Goal: Task Accomplishment & Management: Use online tool/utility

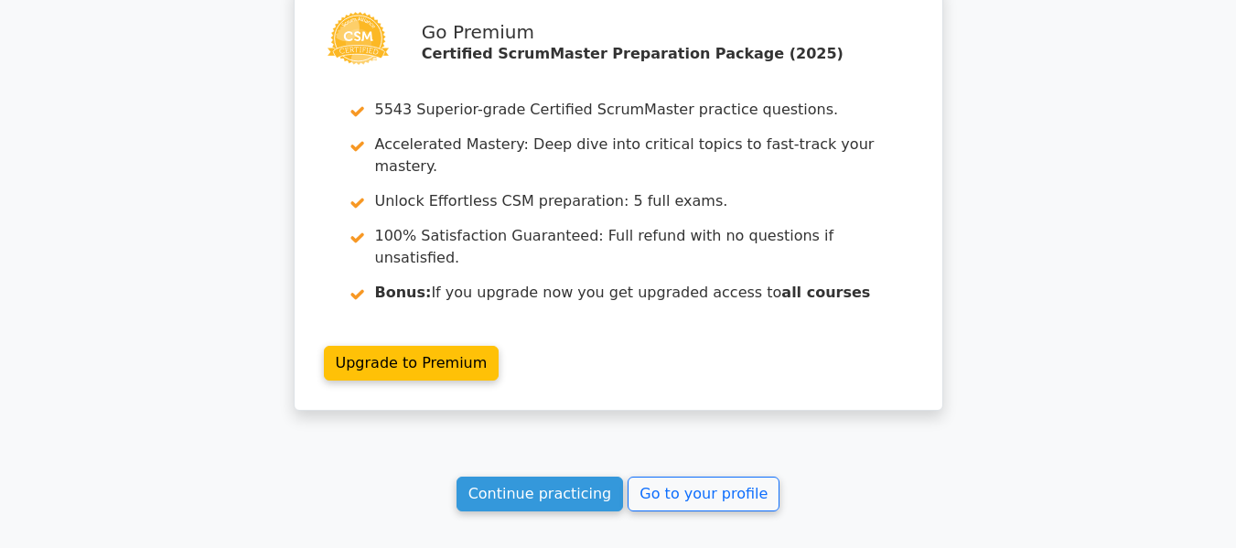
scroll to position [4232, 0]
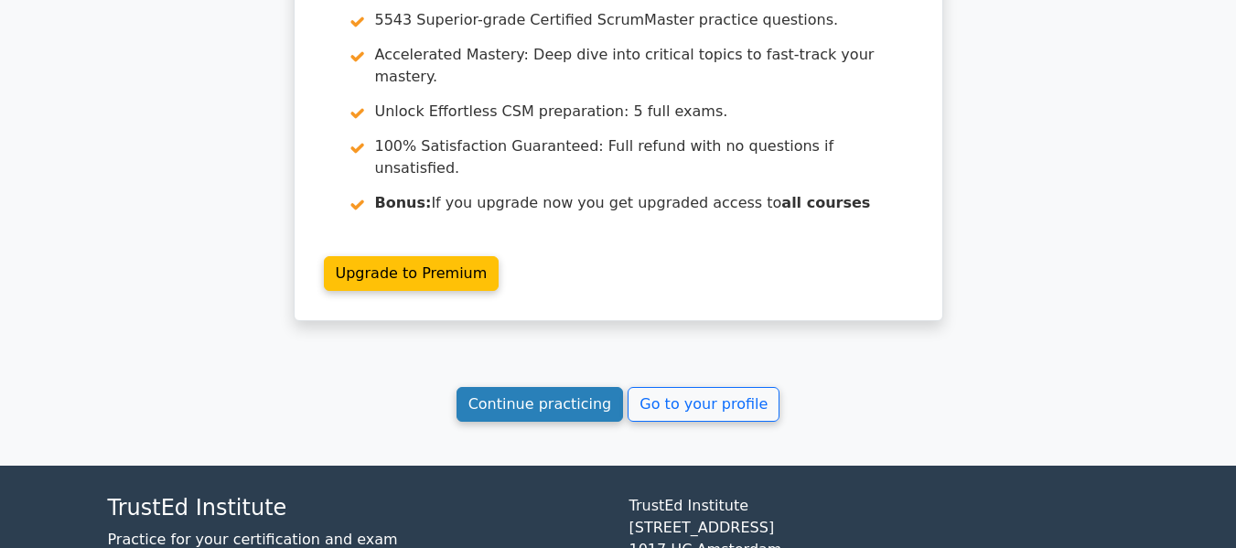
click at [510, 387] on link "Continue practicing" at bounding box center [540, 404] width 167 height 35
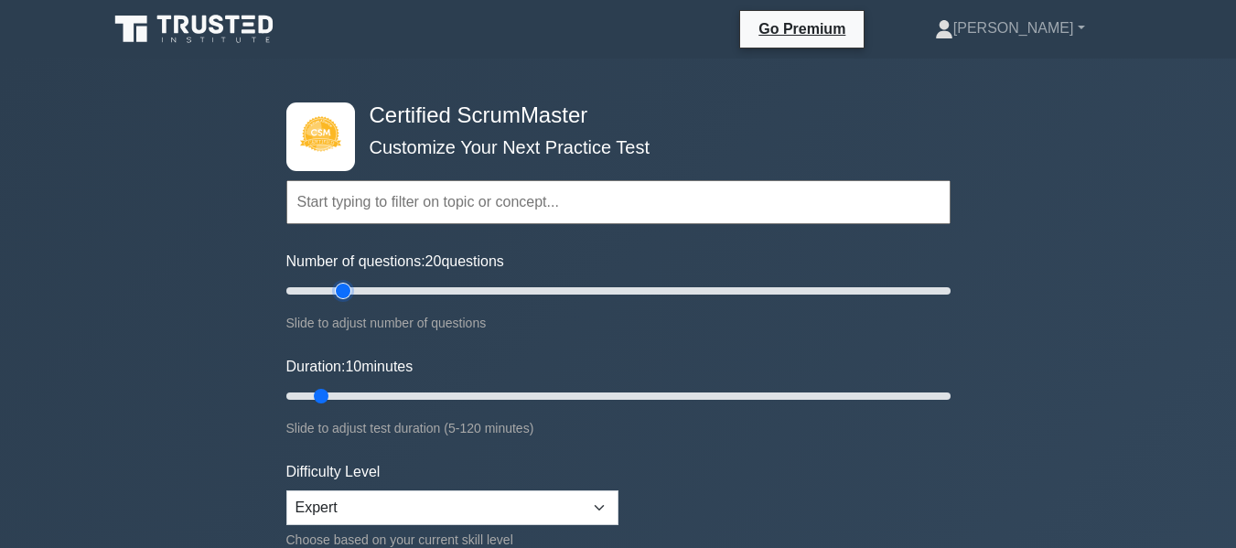
click at [340, 298] on input "Number of questions: 20 questions" at bounding box center [618, 291] width 664 height 22
click at [371, 298] on input "Number of questions: 20 questions" at bounding box center [618, 291] width 664 height 22
type input "25"
click at [357, 295] on input "Number of questions: 30 questions" at bounding box center [618, 291] width 664 height 22
click at [356, 397] on input "Duration: 10 minutes" at bounding box center [618, 396] width 664 height 22
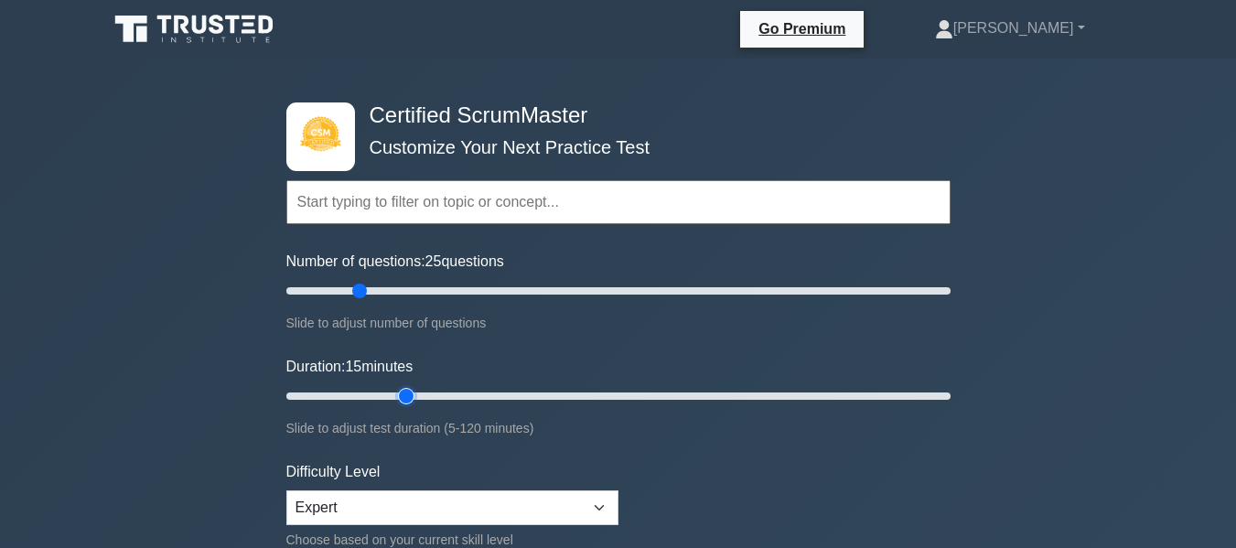
click at [401, 399] on input "Duration: 15 minutes" at bounding box center [618, 396] width 664 height 22
type input "20"
click at [389, 399] on input "Duration: 20 minutes" at bounding box center [618, 396] width 664 height 22
click at [917, 295] on input "Number of questions: 190 questions" at bounding box center [618, 291] width 664 height 22
drag, startPoint x: 917, startPoint y: 295, endPoint x: 361, endPoint y: 296, distance: 555.4
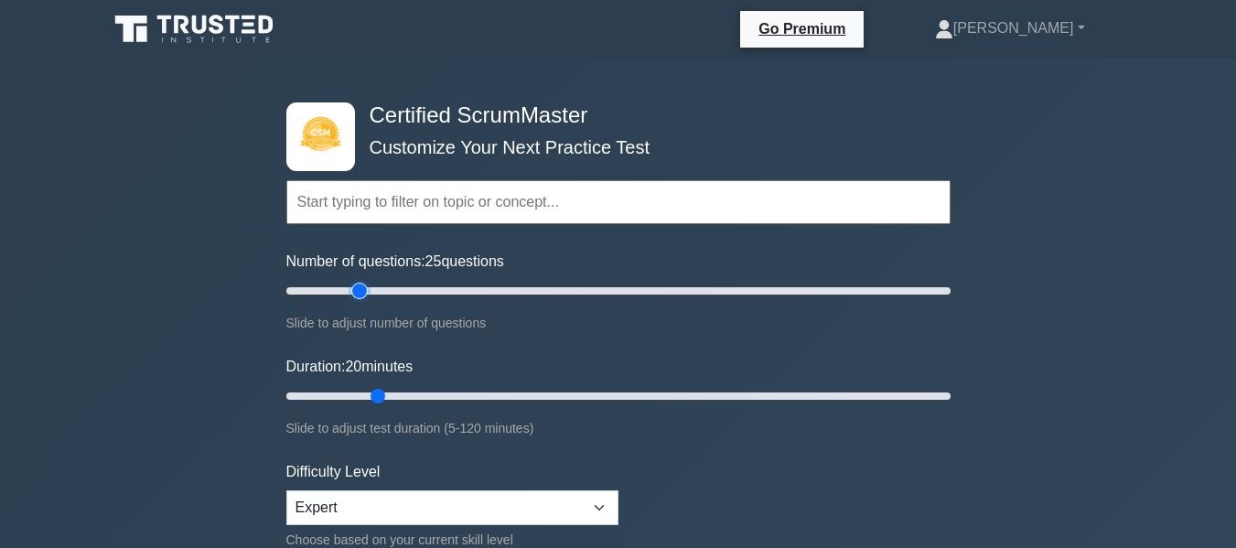
type input "25"
click at [361, 296] on input "Number of questions: 25 questions" at bounding box center [618, 291] width 664 height 22
click at [850, 40] on link "Go Premium" at bounding box center [801, 28] width 109 height 23
